Goal: Task Accomplishment & Management: Manage account settings

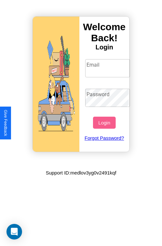
click at [108, 68] on input "Email" at bounding box center [107, 68] width 45 height 18
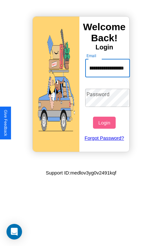
scroll to position [0, 45]
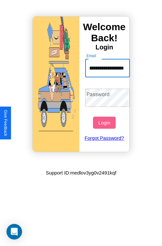
type input "**********"
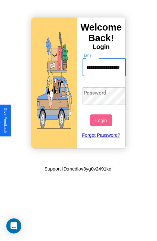
scroll to position [0, 0]
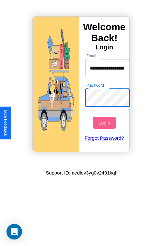
click at [105, 122] on button "Login" at bounding box center [104, 122] width 22 height 12
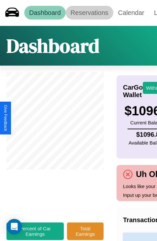
click at [90, 13] on link "Reservations" at bounding box center [90, 13] width 48 height 14
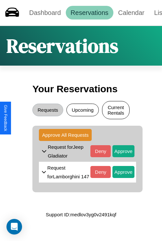
click at [116, 111] on button "Current Rentals" at bounding box center [116, 110] width 28 height 18
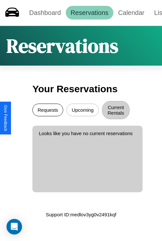
click at [48, 111] on button "Requests" at bounding box center [47, 109] width 31 height 13
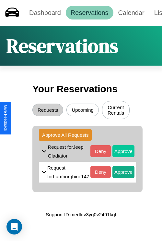
click at [119, 152] on button "Approve" at bounding box center [124, 151] width 22 height 12
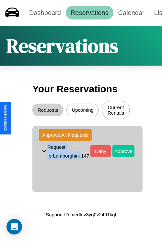
click at [119, 152] on button "Approve" at bounding box center [124, 151] width 22 height 12
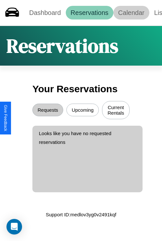
click at [131, 13] on link "Calendar" at bounding box center [132, 13] width 36 height 14
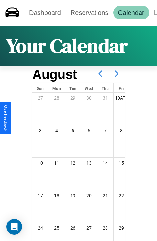
click at [117, 74] on icon at bounding box center [117, 74] width 16 height 16
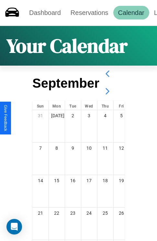
click at [107, 91] on icon at bounding box center [108, 91] width 16 height 16
